Goal: Task Accomplishment & Management: Understand process/instructions

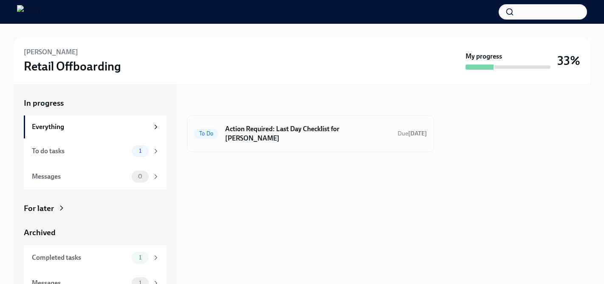
click at [271, 133] on h6 "Action Required: Last Day Checklist for [PERSON_NAME]" at bounding box center [308, 134] width 166 height 19
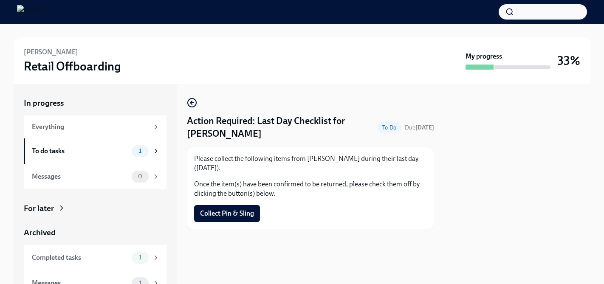
click at [229, 216] on span "Collect Pin & Sling" at bounding box center [227, 214] width 54 height 9
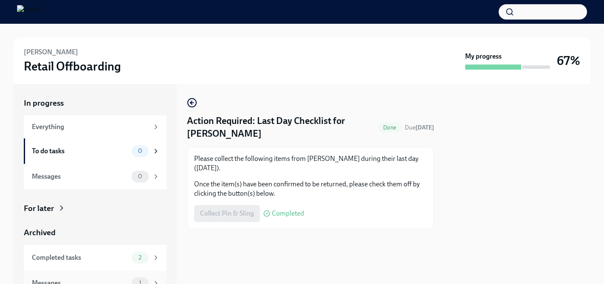
click at [83, 279] on div "Messages" at bounding box center [80, 283] width 96 height 9
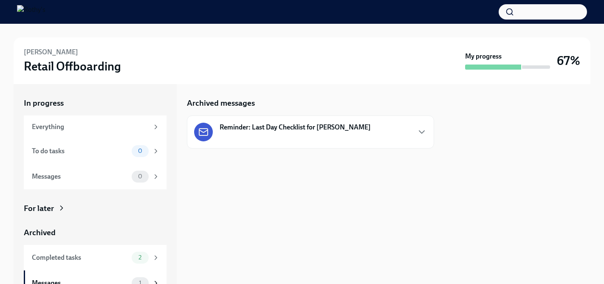
click at [297, 140] on div "Reminder: Last Day Checklist for [PERSON_NAME]" at bounding box center [282, 132] width 177 height 19
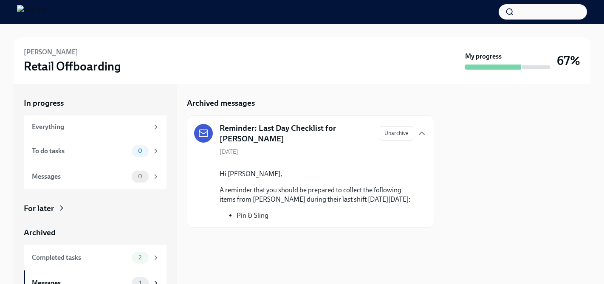
click at [482, 141] on div at bounding box center [518, 184] width 146 height 200
click at [149, 209] on div "For later" at bounding box center [95, 208] width 143 height 11
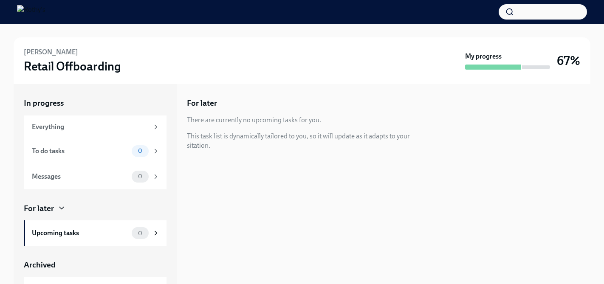
click at [65, 208] on icon at bounding box center [61, 208] width 9 height 9
click at [60, 208] on icon at bounding box center [61, 208] width 9 height 9
